Goal: Task Accomplishment & Management: Complete application form

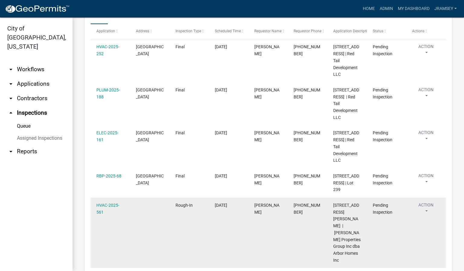
scroll to position [105, 0]
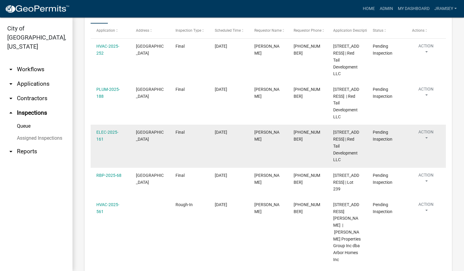
click at [425, 144] on button "Action" at bounding box center [426, 136] width 28 height 15
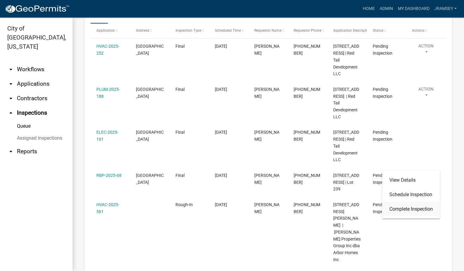
click at [404, 207] on link "Complete Inspection" at bounding box center [411, 209] width 58 height 14
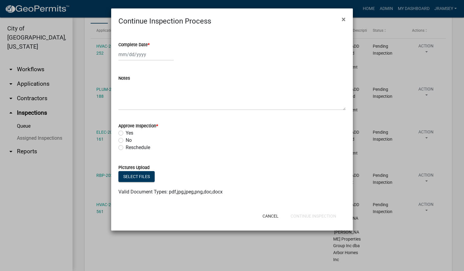
click at [133, 56] on div at bounding box center [145, 54] width 55 height 12
select select "9"
select select "2025"
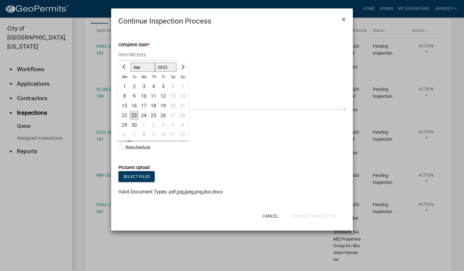
click at [134, 114] on div "23" at bounding box center [134, 116] width 10 height 10
type input "[DATE]"
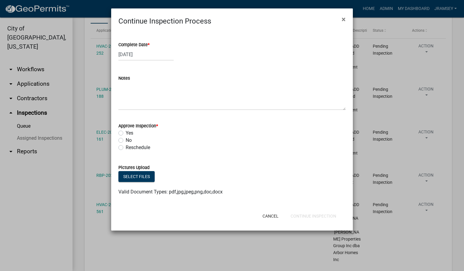
click at [126, 140] on label "No" at bounding box center [129, 140] width 6 height 7
click at [126, 140] on input "No" at bounding box center [128, 139] width 4 height 4
radio input "true"
click at [136, 105] on textarea "Notes" at bounding box center [231, 96] width 227 height 28
click at [119, 216] on div at bounding box center [152, 216] width 79 height 16
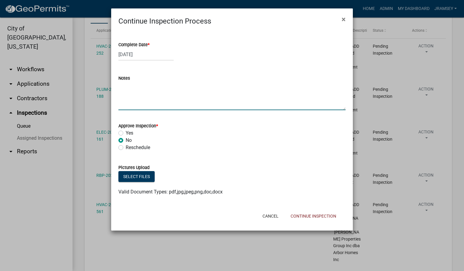
click at [143, 108] on textarea "Notes" at bounding box center [231, 96] width 227 height 28
click at [190, 178] on div "Select files" at bounding box center [231, 177] width 227 height 12
click at [179, 91] on textarea "gfci required mech room" at bounding box center [231, 96] width 227 height 28
type textarea "gfci required mech room energy rating"
click at [305, 215] on button "Continue Inspection" at bounding box center [313, 216] width 55 height 11
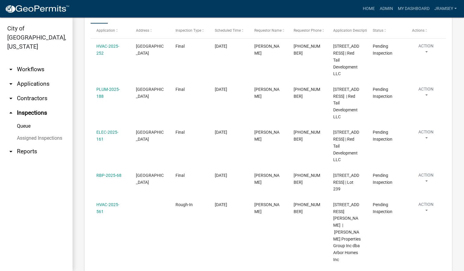
click at [305, 206] on button "Continue Inspection" at bounding box center [313, 201] width 55 height 11
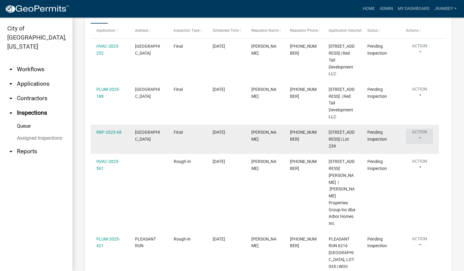
click at [421, 144] on button "Action" at bounding box center [419, 136] width 27 height 15
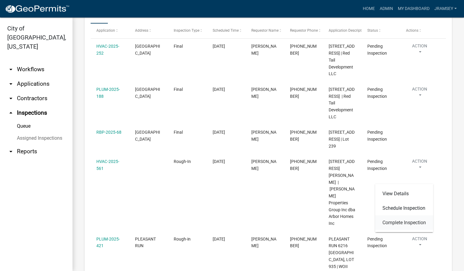
click at [395, 222] on link "Complete Inspection" at bounding box center [404, 223] width 58 height 14
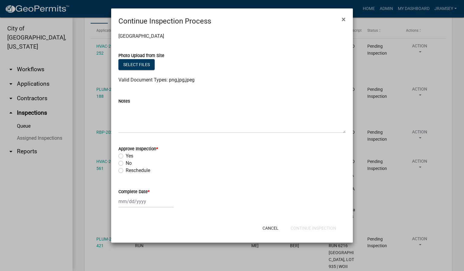
click at [126, 164] on label "No" at bounding box center [129, 163] width 6 height 7
click at [126, 164] on input "No" at bounding box center [128, 162] width 4 height 4
radio input "true"
click at [127, 200] on div at bounding box center [145, 201] width 55 height 12
select select "9"
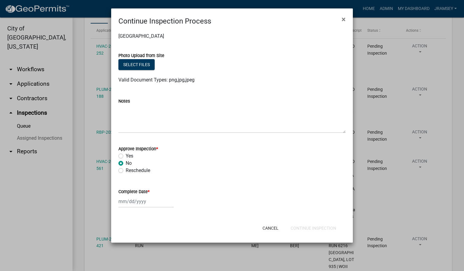
select select "2025"
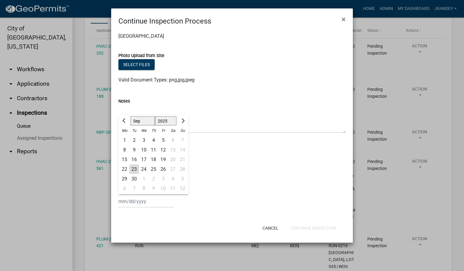
click at [135, 171] on div "23" at bounding box center [134, 170] width 10 height 10
type input "[DATE]"
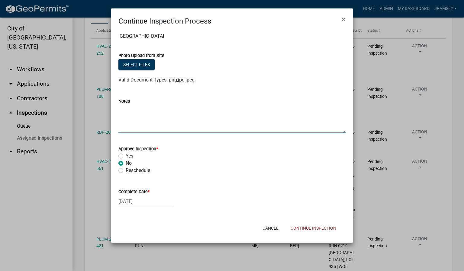
click at [149, 120] on textarea "Notes" at bounding box center [231, 119] width 227 height 28
type textarea "energy rating gfci required mech room"
click at [308, 228] on button "Continue Inspection" at bounding box center [313, 228] width 55 height 11
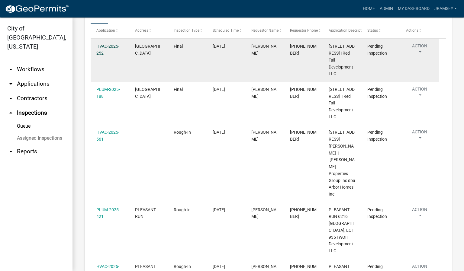
click at [106, 51] on link "HVAC-2025-252" at bounding box center [107, 50] width 23 height 12
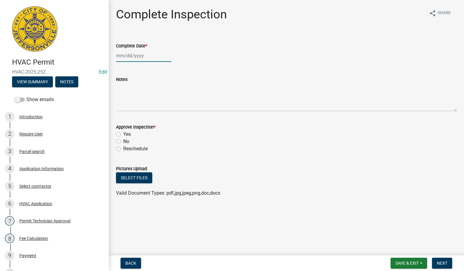
click at [130, 56] on div at bounding box center [143, 56] width 55 height 12
select select "9"
select select "2025"
click at [130, 115] on div "23" at bounding box center [132, 117] width 10 height 10
type input "[DATE]"
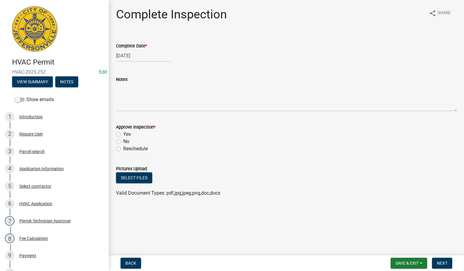
click at [123, 133] on label "Yes" at bounding box center [127, 134] width 8 height 7
click at [123, 133] on input "Yes" at bounding box center [125, 133] width 4 height 4
radio input "true"
click at [442, 264] on span "Next" at bounding box center [441, 263] width 11 height 5
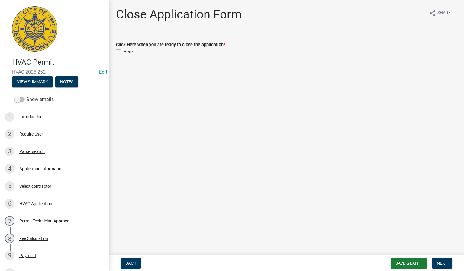
click at [117, 49] on div "Here" at bounding box center [286, 51] width 340 height 7
click at [123, 52] on label "Here" at bounding box center [128, 51] width 10 height 7
click at [123, 52] on input "Here" at bounding box center [125, 50] width 4 height 4
checkbox input "true"
click at [441, 264] on span "Next" at bounding box center [441, 263] width 11 height 5
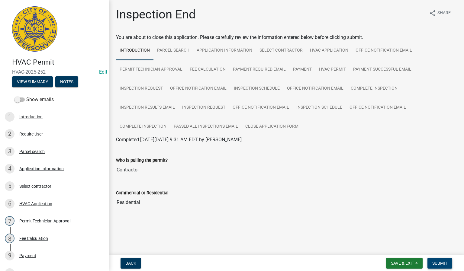
click at [444, 264] on span "Submit" at bounding box center [439, 263] width 15 height 5
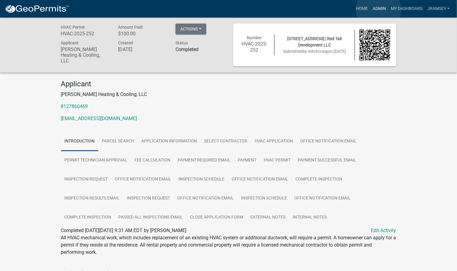
click at [379, 10] on link "Admin" at bounding box center [379, 8] width 18 height 11
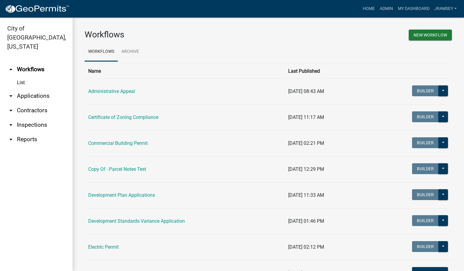
click at [43, 118] on link "arrow_drop_down Inspections" at bounding box center [36, 125] width 72 height 14
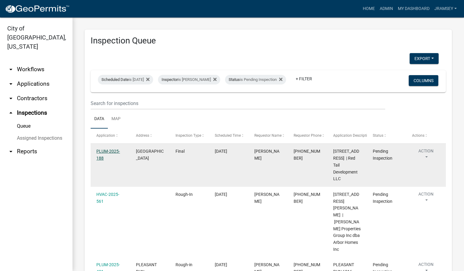
click at [101, 158] on link "PLUM-2025-188" at bounding box center [108, 155] width 24 height 12
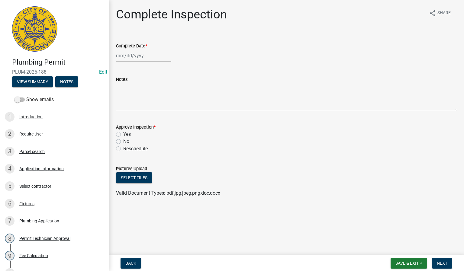
click at [135, 60] on div at bounding box center [143, 56] width 55 height 12
select select "9"
select select "2025"
click at [129, 117] on div "23" at bounding box center [132, 117] width 10 height 10
type input "[DATE]"
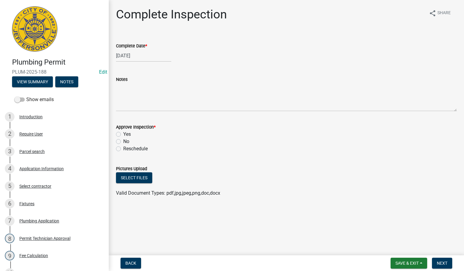
click at [123, 135] on label "Yes" at bounding box center [127, 134] width 8 height 7
click at [123, 135] on input "Yes" at bounding box center [125, 133] width 4 height 4
radio input "true"
click at [440, 263] on span "Next" at bounding box center [441, 263] width 11 height 5
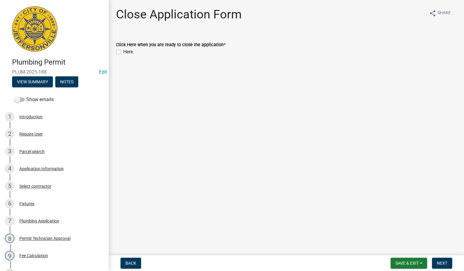
click at [123, 51] on label "Here" at bounding box center [128, 51] width 10 height 7
click at [123, 51] on input "Here" at bounding box center [125, 50] width 4 height 4
checkbox input "true"
click at [437, 263] on span "Next" at bounding box center [441, 263] width 11 height 5
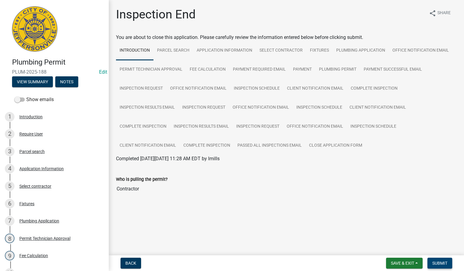
click at [439, 262] on span "Submit" at bounding box center [439, 263] width 15 height 5
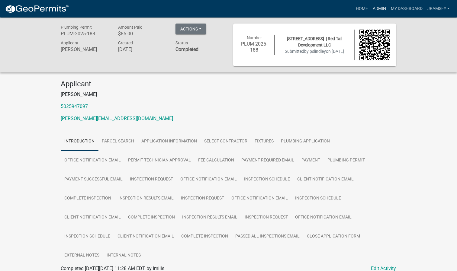
click at [385, 11] on link "Admin" at bounding box center [379, 8] width 18 height 11
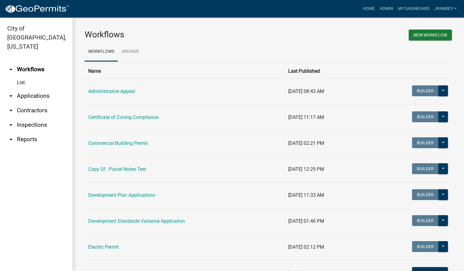
click at [27, 118] on link "arrow_drop_down Inspections" at bounding box center [36, 125] width 72 height 14
